Goal: Task Accomplishment & Management: Complete application form

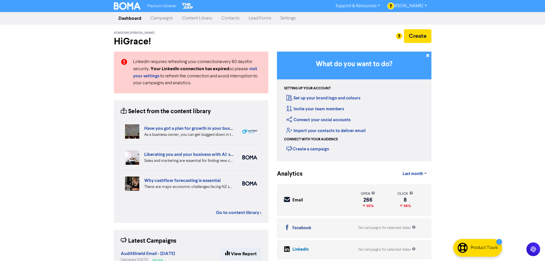
drag, startPoint x: 237, startPoint y: 19, endPoint x: 38, endPoint y: 83, distance: 208.9
click at [237, 19] on link "Contacts" at bounding box center [230, 18] width 27 height 11
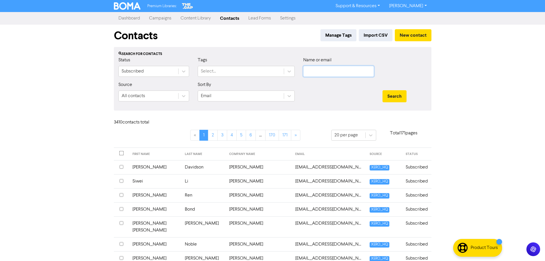
click at [326, 73] on input "text" at bounding box center [338, 71] width 71 height 11
paste input "Pinnington Family Trust"
type input "Pinnington Family Trust"
click at [382, 90] on button "Search" at bounding box center [394, 96] width 24 height 12
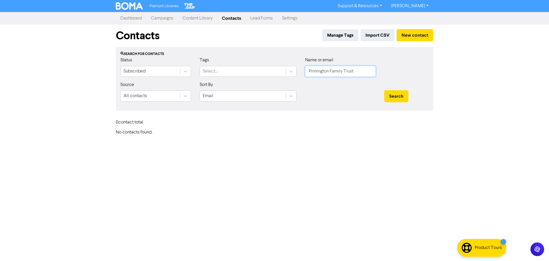
click at [351, 70] on input "Pinnington Family Trust" at bounding box center [340, 71] width 71 height 11
click at [316, 73] on input "text" at bounding box center [340, 71] width 71 height 11
paste input "[PERSON_NAME][EMAIL_ADDRESS][DOMAIN_NAME]"
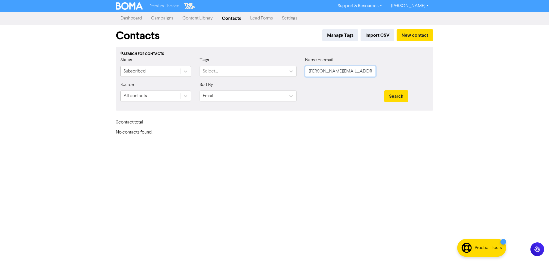
type input "[PERSON_NAME][EMAIL_ADDRESS][DOMAIN_NAME]"
click at [384, 90] on button "Search" at bounding box center [396, 96] width 24 height 12
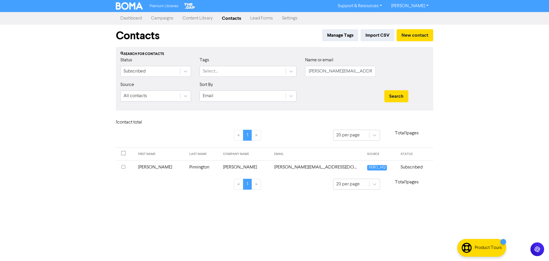
click at [221, 167] on td "[PERSON_NAME]" at bounding box center [245, 167] width 51 height 14
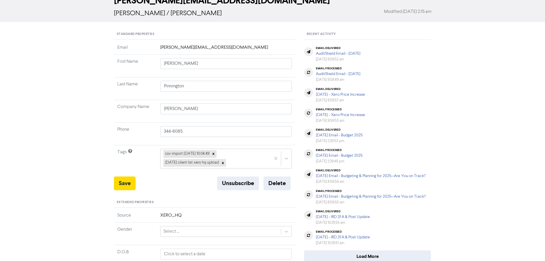
scroll to position [86, 0]
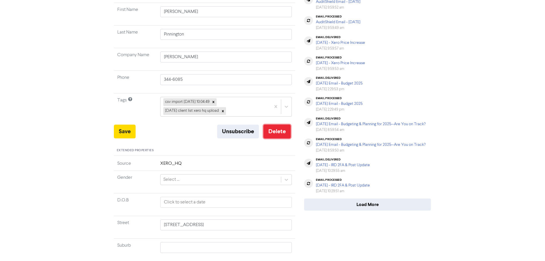
click at [279, 131] on button "Delete" at bounding box center [276, 131] width 27 height 14
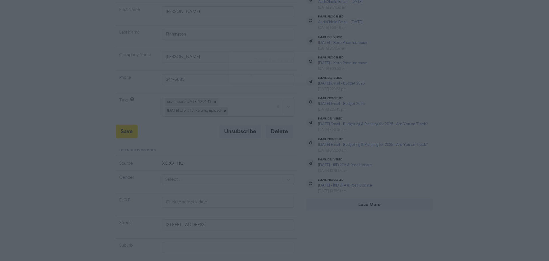
click at [255, 77] on button "ok" at bounding box center [250, 75] width 42 height 14
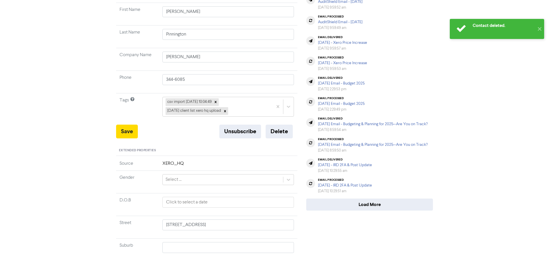
scroll to position [0, 0]
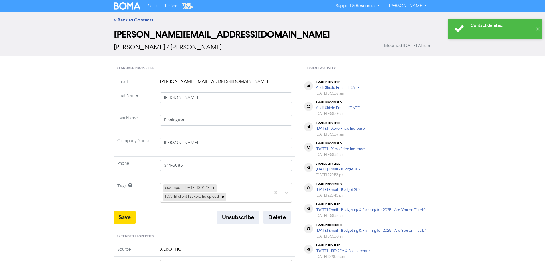
click at [155, 19] on div "<< Back to Contacts" at bounding box center [273, 20] width 326 height 7
click at [146, 20] on link "<< Back to Contacts" at bounding box center [133, 20] width 39 height 6
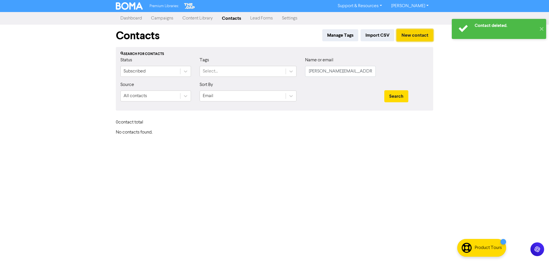
click at [416, 39] on button "New contact" at bounding box center [415, 35] width 37 height 12
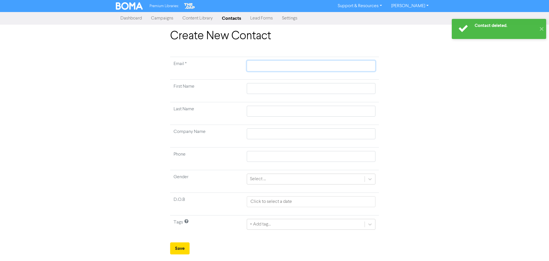
click at [279, 68] on input "text" at bounding box center [311, 65] width 129 height 11
click at [260, 89] on td at bounding box center [311, 91] width 136 height 23
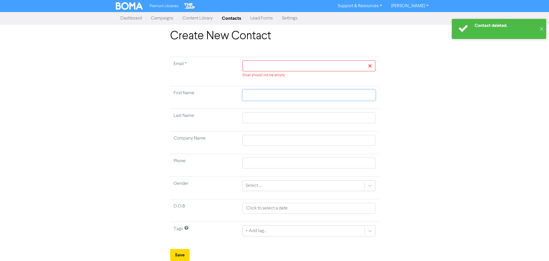
paste input "[PERSON_NAME]"
type input "[PERSON_NAME]"
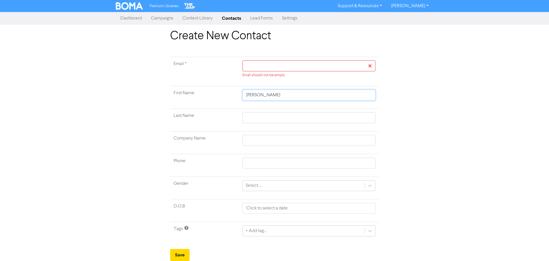
drag, startPoint x: 284, startPoint y: 95, endPoint x: 262, endPoint y: 97, distance: 22.2
click at [263, 96] on input "[PERSON_NAME]" at bounding box center [309, 95] width 133 height 11
type input "[PERSON_NAME]"
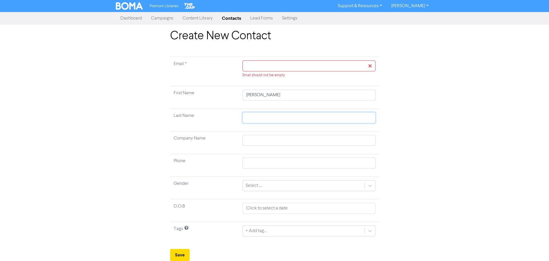
click at [265, 114] on input "text" at bounding box center [309, 117] width 133 height 11
paste input "Pinnington"
type input "Pinnington"
click at [263, 71] on div "Email should not be empty" at bounding box center [309, 68] width 133 height 17
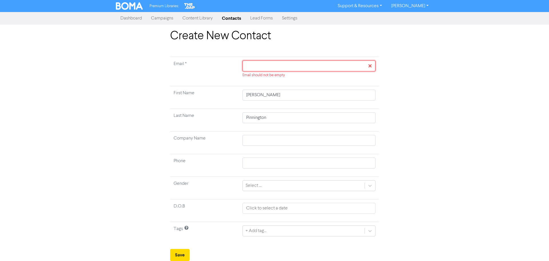
click at [264, 68] on input "text" at bounding box center [309, 65] width 133 height 11
paste input "[EMAIL_ADDRESS][DOMAIN_NAME]"
type input "[EMAIL_ADDRESS][DOMAIN_NAME]"
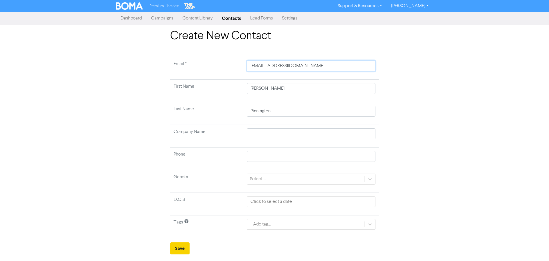
type input "[EMAIL_ADDRESS][DOMAIN_NAME]"
drag, startPoint x: 182, startPoint y: 248, endPoint x: 187, endPoint y: 239, distance: 9.9
click at [182, 248] on button "Save" at bounding box center [179, 248] width 19 height 12
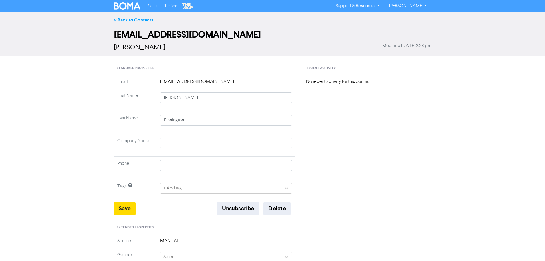
click at [132, 19] on link "<< Back to Contacts" at bounding box center [133, 20] width 39 height 6
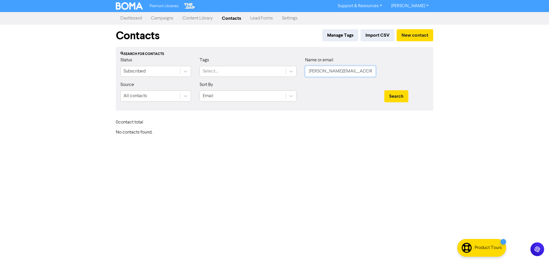
click at [354, 67] on input "[PERSON_NAME][EMAIL_ADDRESS][DOMAIN_NAME]" at bounding box center [340, 71] width 71 height 11
click at [354, 66] on input "[PERSON_NAME][EMAIL_ADDRESS][DOMAIN_NAME]" at bounding box center [340, 71] width 71 height 11
paste input "[PERSON_NAME]"
type input "[PERSON_NAME]"
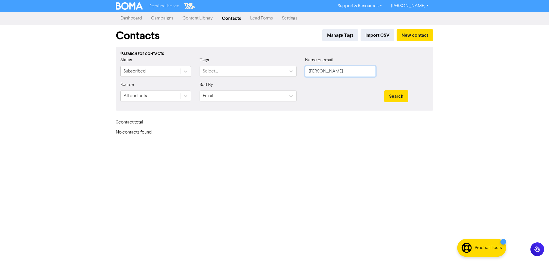
click at [384, 90] on button "Search" at bounding box center [396, 96] width 24 height 12
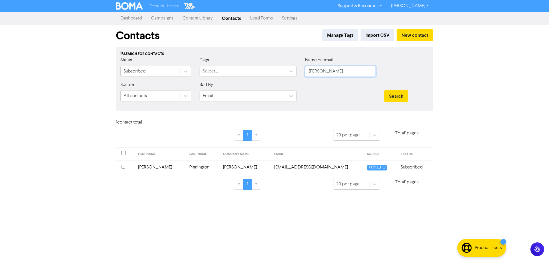
click at [325, 70] on input "[PERSON_NAME]" at bounding box center [340, 71] width 71 height 11
paste input "[PERSON_NAME]"
type input "[PERSON_NAME]"
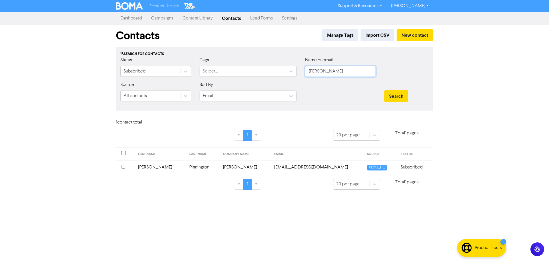
click at [384, 90] on button "Search" at bounding box center [396, 96] width 24 height 12
